Goal: Information Seeking & Learning: Check status

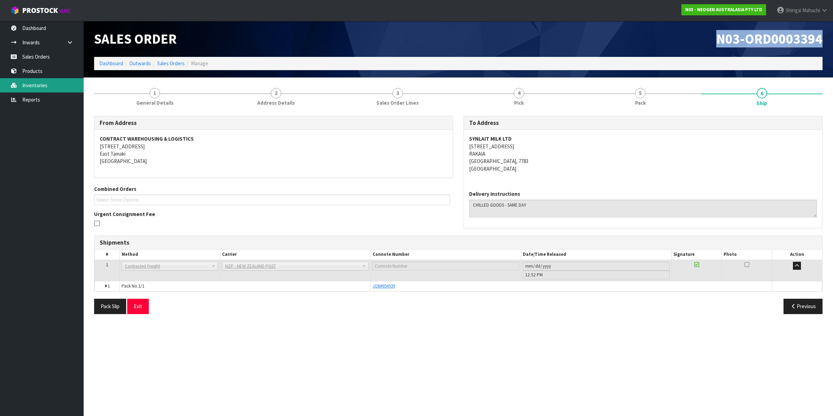
click at [37, 86] on link "Inventories" at bounding box center [42, 85] width 84 height 14
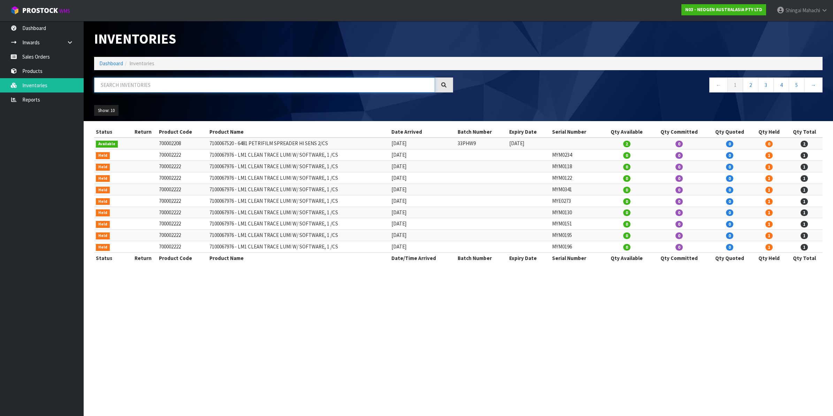
click at [128, 86] on input "text" at bounding box center [264, 84] width 341 height 15
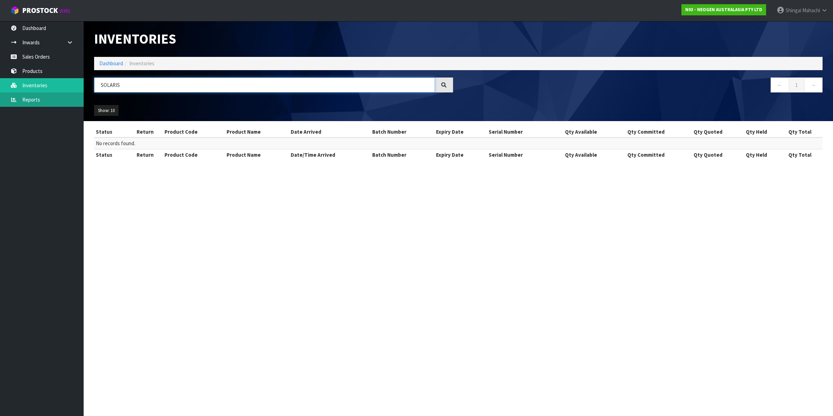
type input "SOLARIS"
click at [23, 99] on link "Reports" at bounding box center [42, 99] width 84 height 14
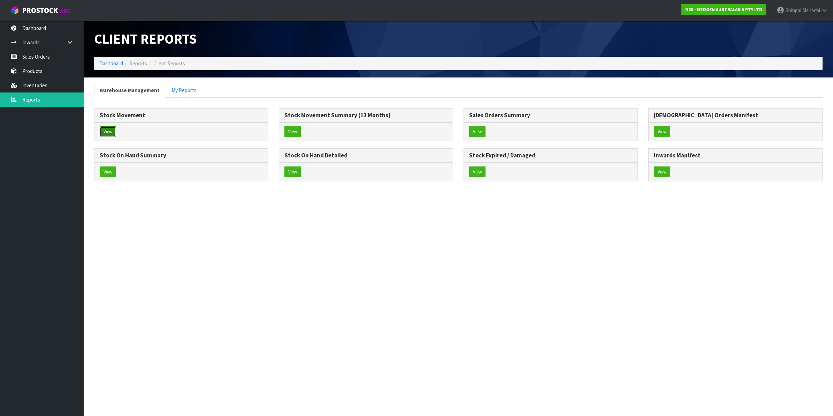
click at [111, 129] on button "View" at bounding box center [108, 131] width 16 height 11
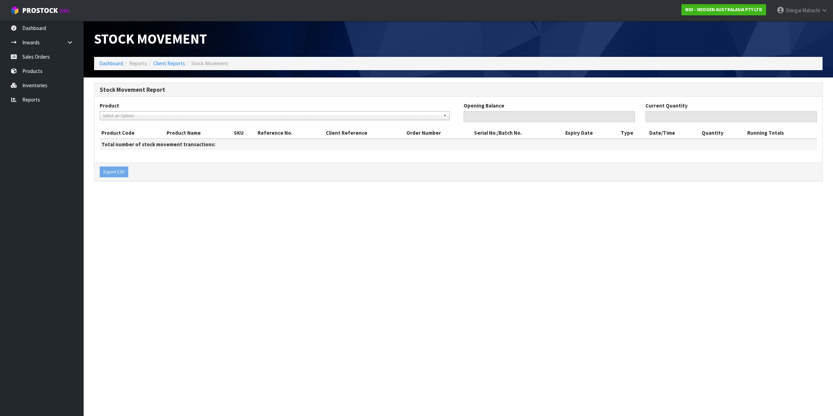
click at [125, 111] on div "Product 700002022 - 7000034524 - 7000034524 3000DPQCOG MLS DAIRY SCREEN KIT 700…" at bounding box center [276, 111] width 353 height 18
click at [112, 119] on span "Select an Option" at bounding box center [271, 116] width 337 height 8
type input "solaris"
click at [164, 185] on div "Stock Movement Report Product 700002022 - 7000034524 - 7000034524 3000DPQCOG ML…" at bounding box center [458, 136] width 739 height 106
click at [824, 9] on icon at bounding box center [824, 10] width 7 height 5
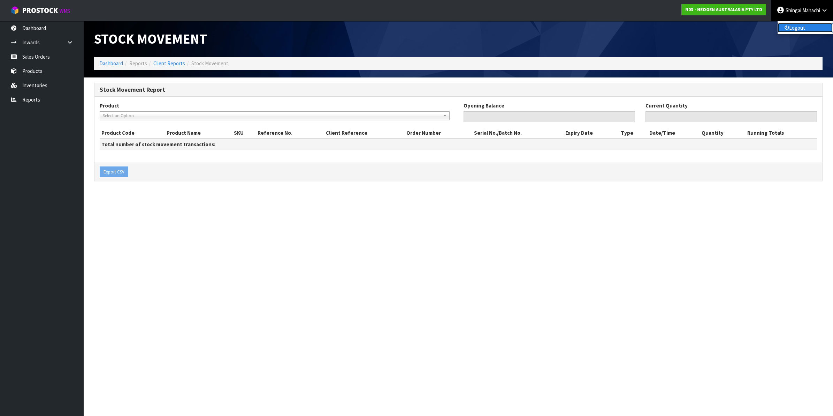
click at [802, 25] on link "Logout" at bounding box center [805, 27] width 55 height 9
